Goal: Transaction & Acquisition: Purchase product/service

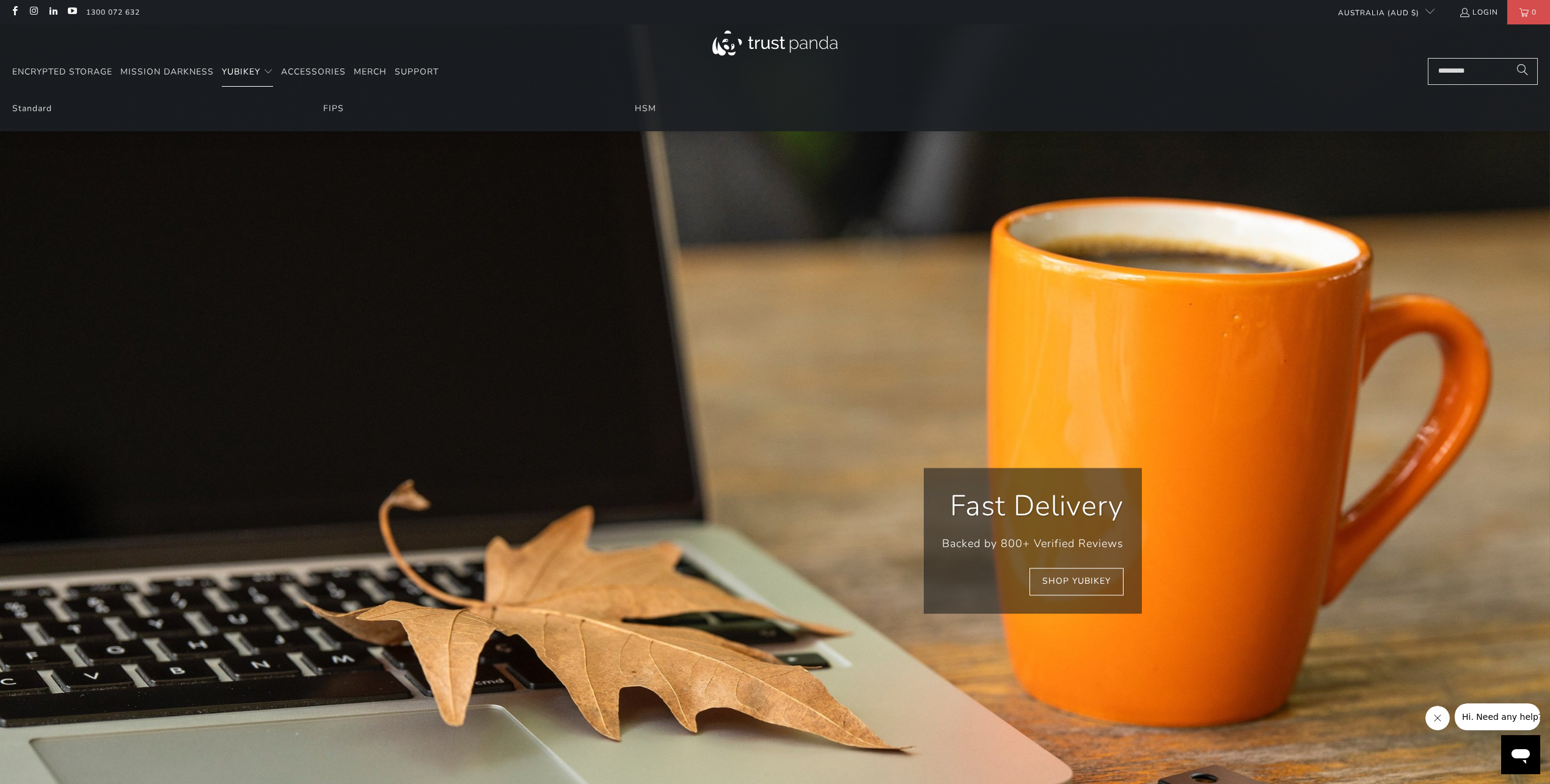
click at [236, 72] on span "YubiKey" at bounding box center [240, 71] width 38 height 12
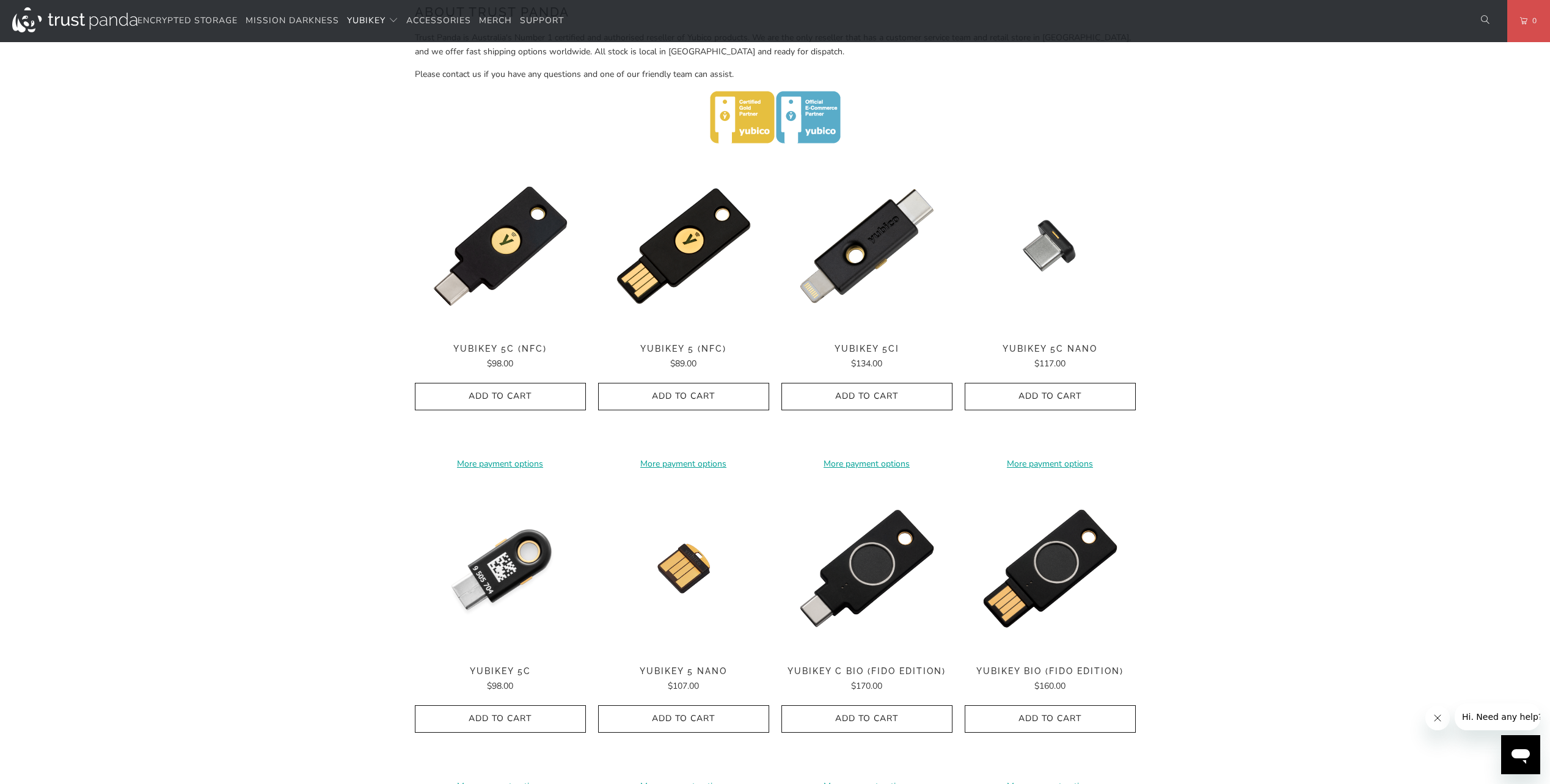
scroll to position [489, 0]
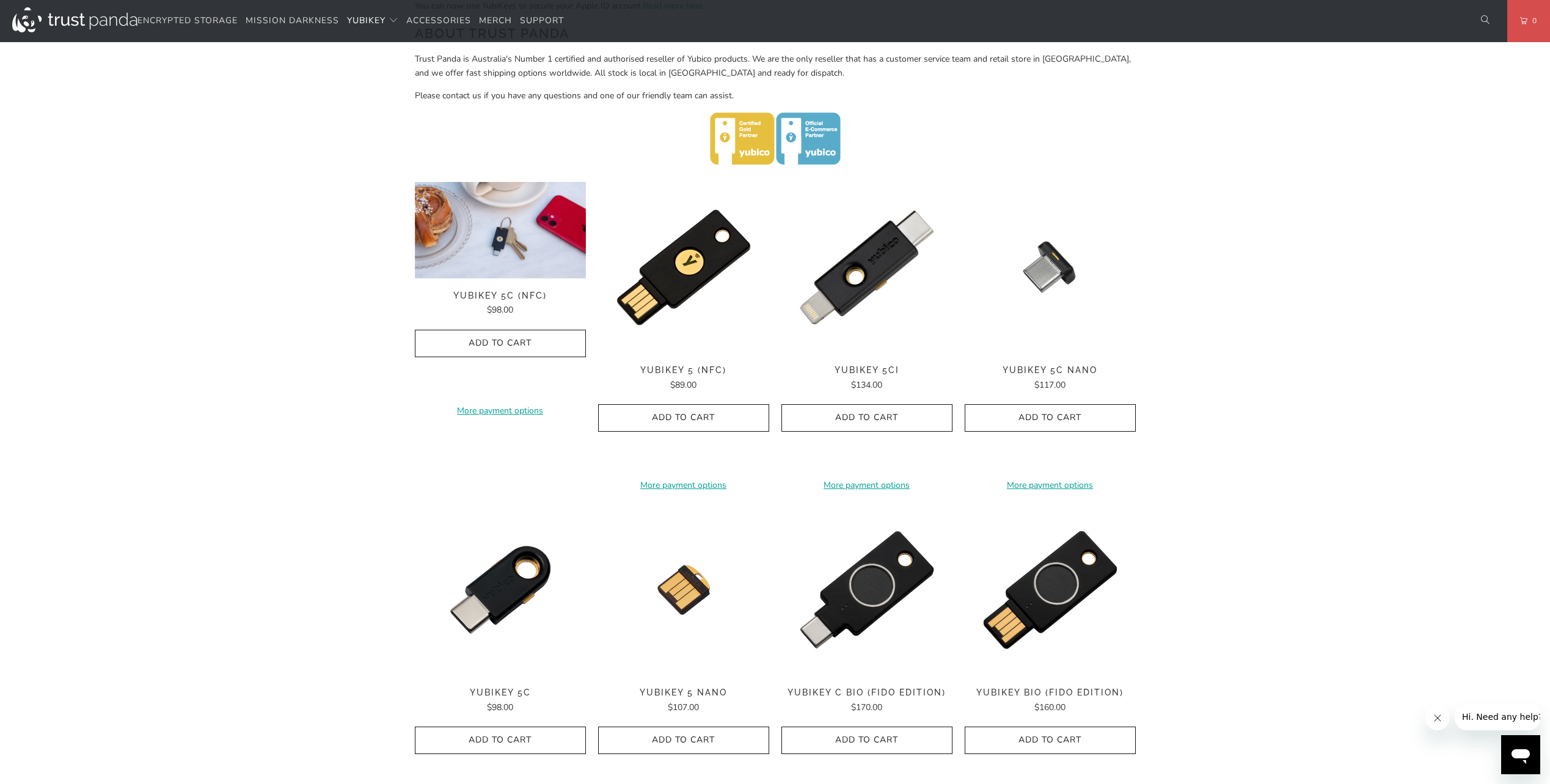
click at [499, 298] on span "YubiKey 5C (NFC)" at bounding box center [500, 295] width 171 height 10
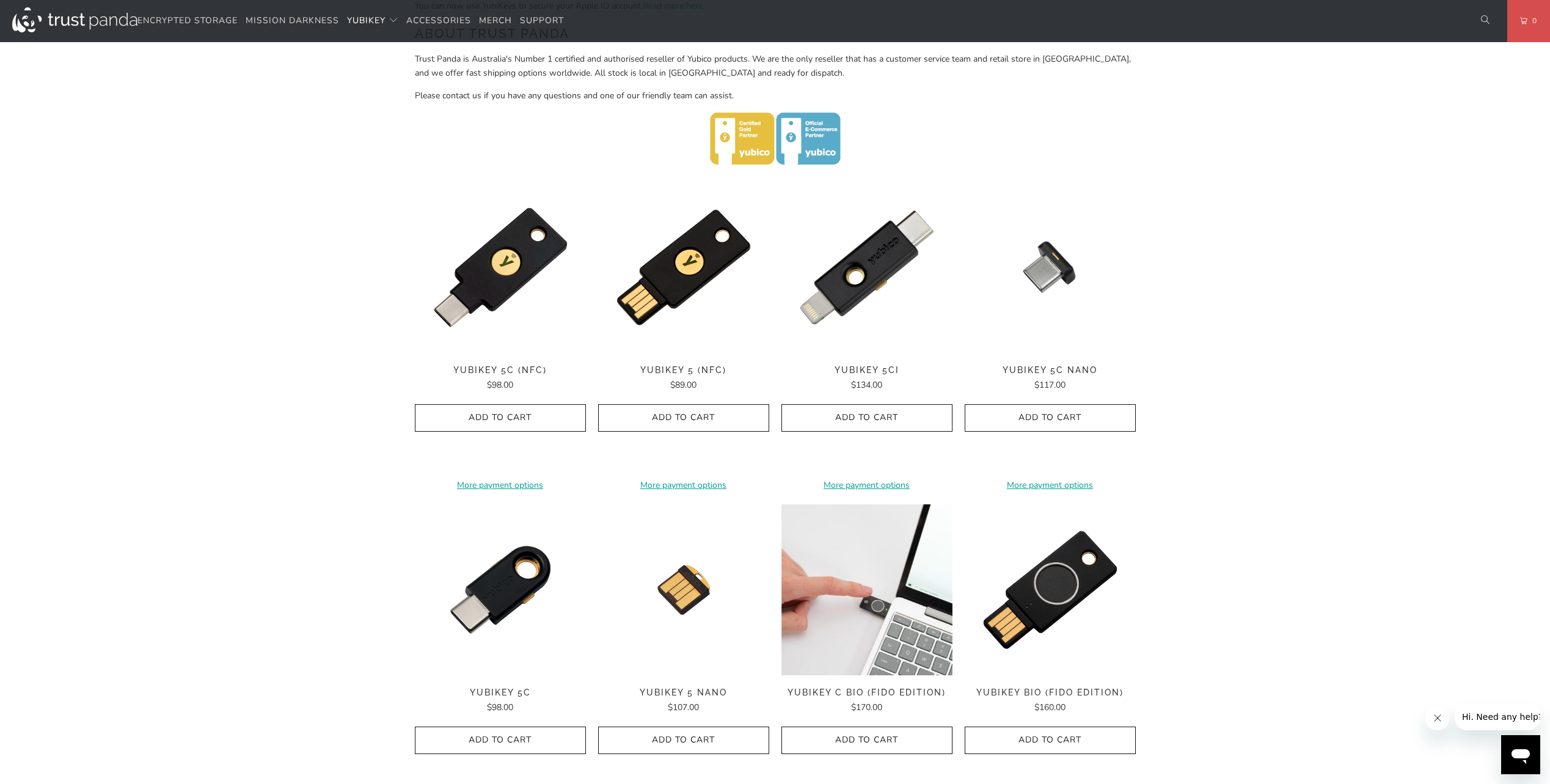
click at [867, 623] on img at bounding box center [867, 590] width 171 height 171
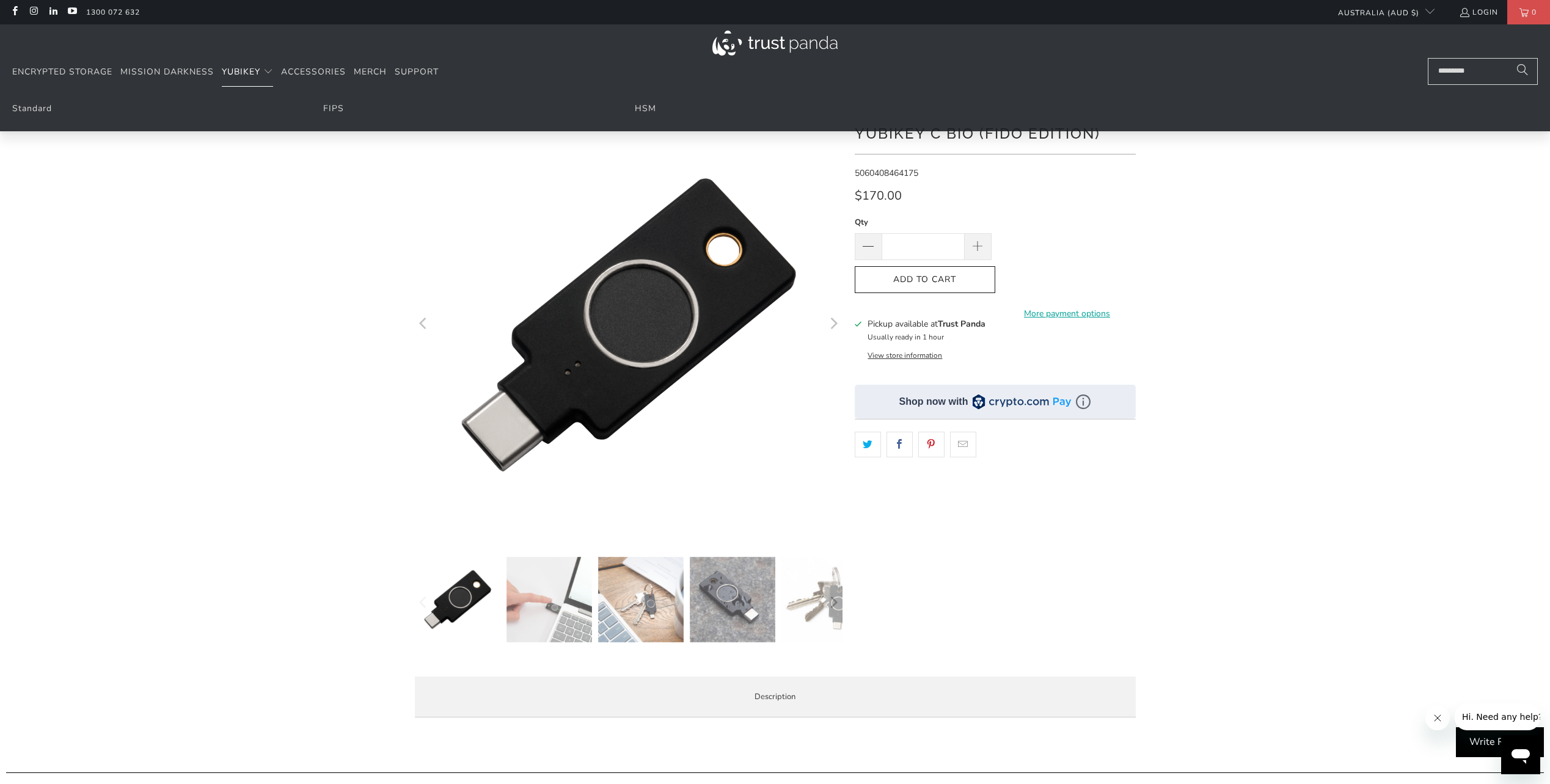
click at [238, 69] on span "YubiKey" at bounding box center [240, 71] width 38 height 12
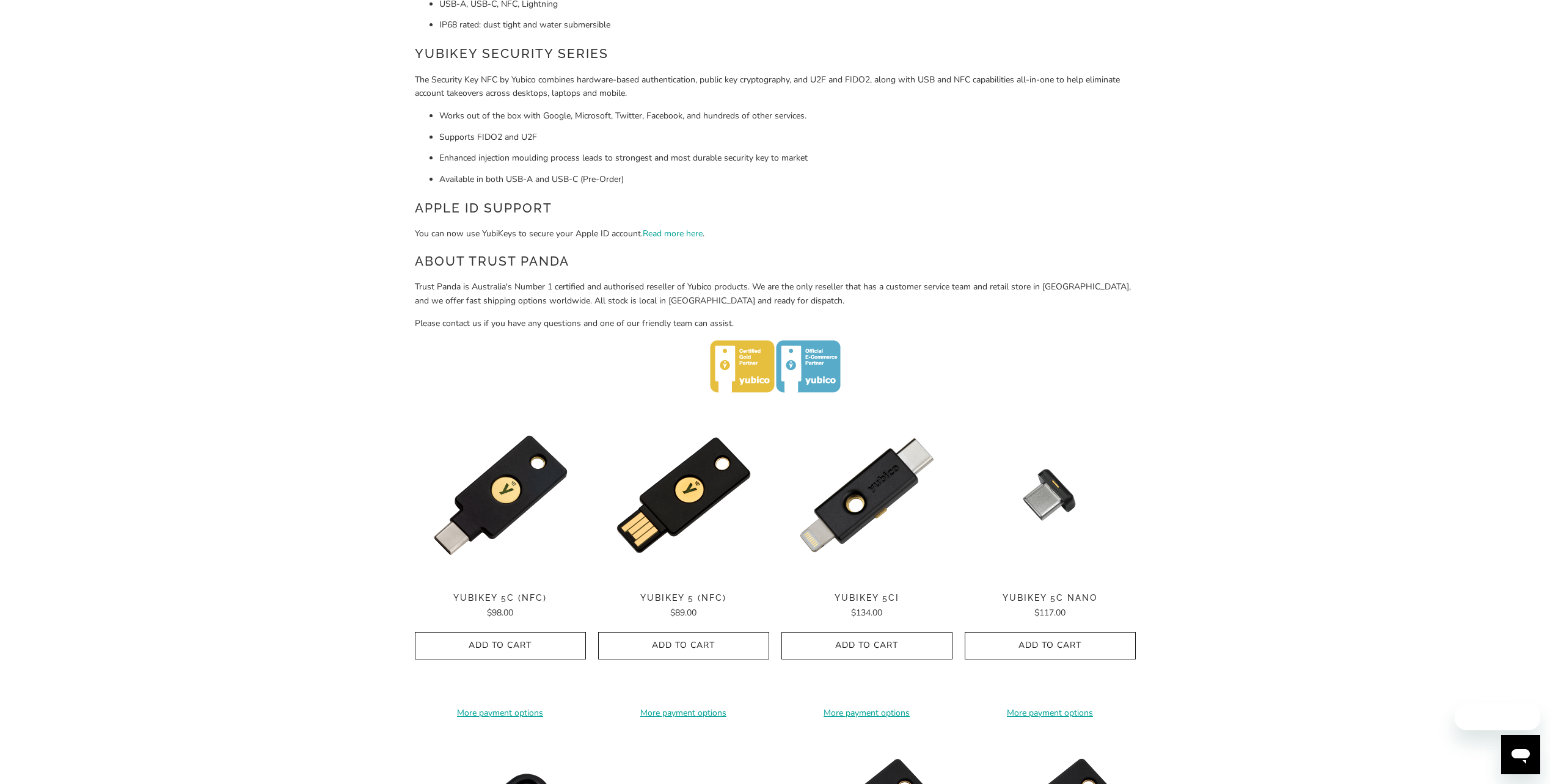
scroll to position [428, 0]
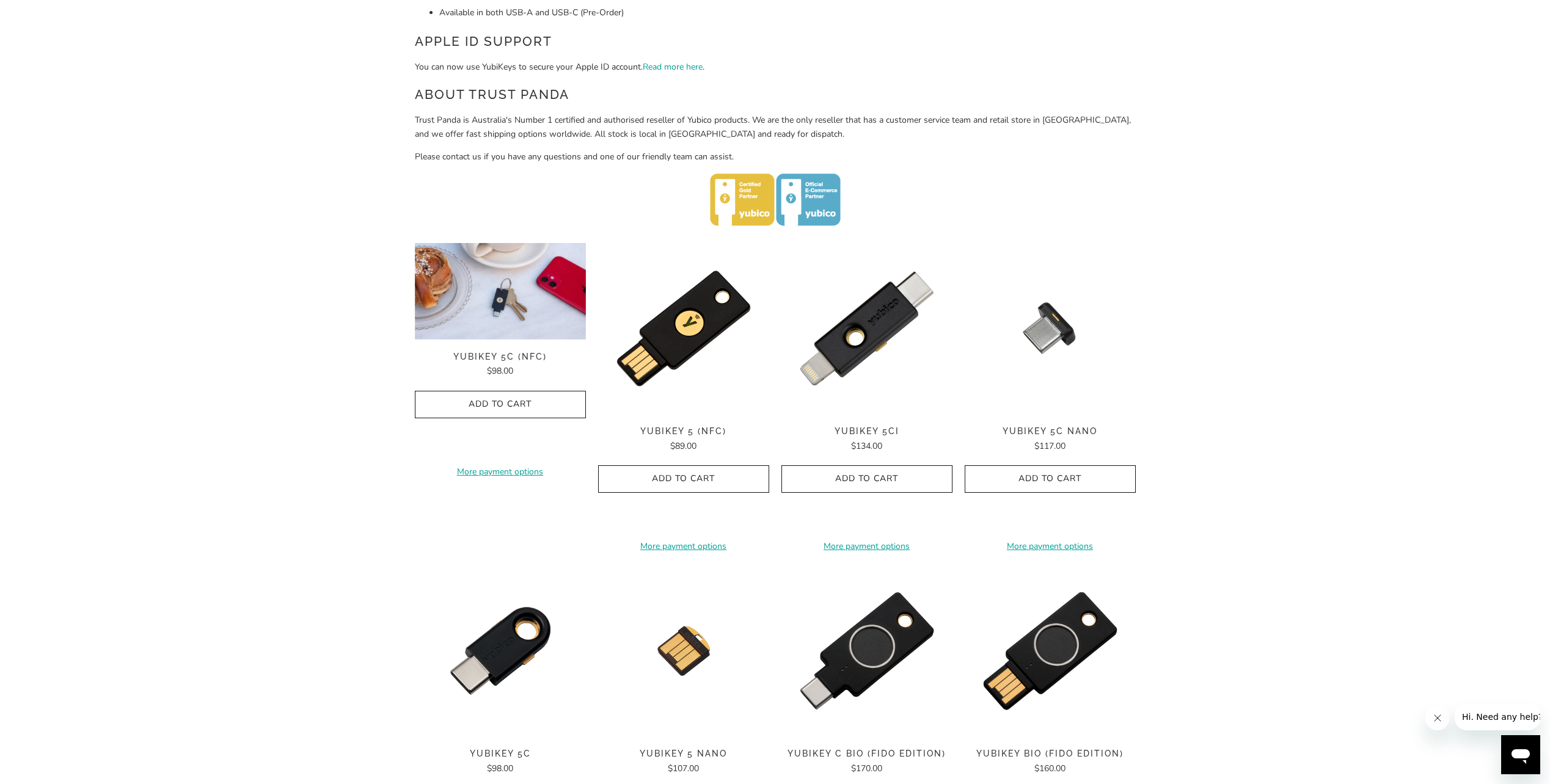
click at [500, 334] on img at bounding box center [500, 291] width 171 height 97
